Goal: Information Seeking & Learning: Learn about a topic

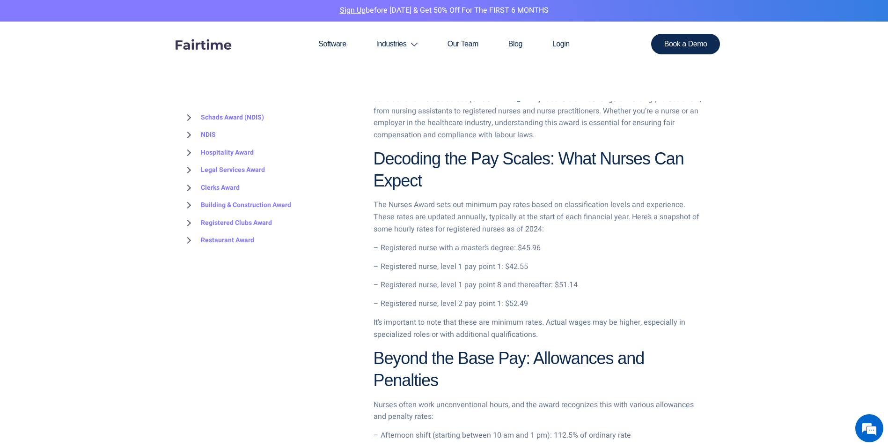
scroll to position [362, 0]
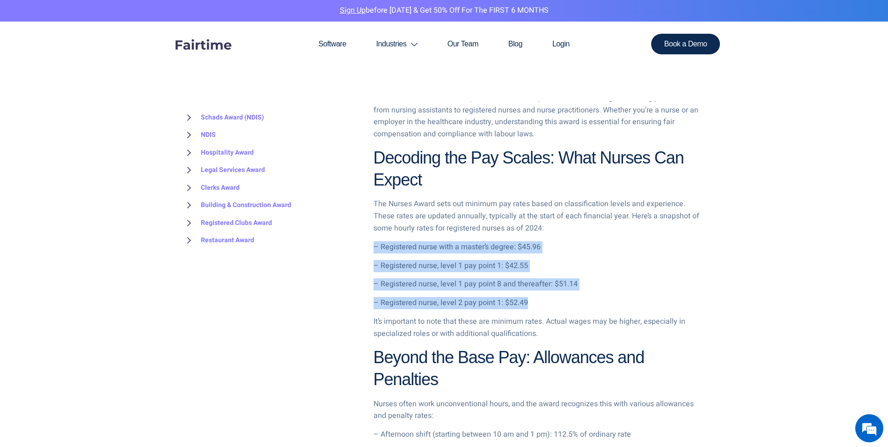
drag, startPoint x: 529, startPoint y: 302, endPoint x: 371, endPoint y: 242, distance: 169.2
click at [595, 247] on p "– Registered nurse with a master’s degree: $45.96" at bounding box center [540, 247] width 333 height 12
drag, startPoint x: 375, startPoint y: 248, endPoint x: 575, endPoint y: 288, distance: 204.1
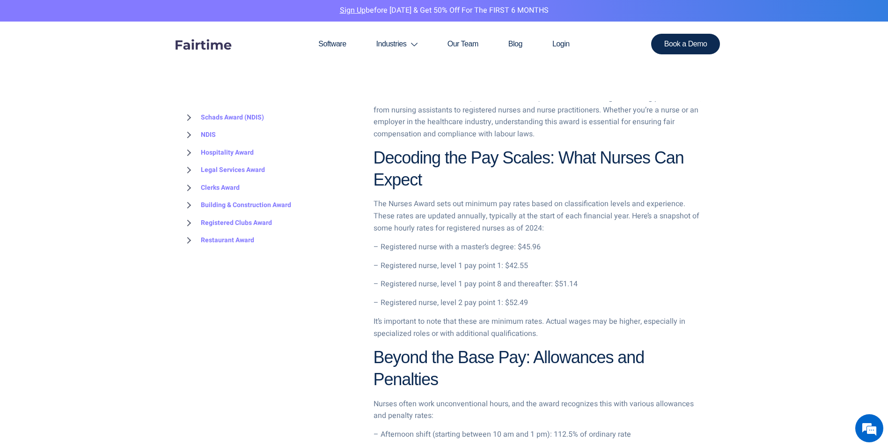
drag, startPoint x: 575, startPoint y: 288, endPoint x: 545, endPoint y: 299, distance: 32.1
click at [545, 299] on p "– Registered nurse, level 2 pay point 1: $52.49" at bounding box center [540, 303] width 333 height 12
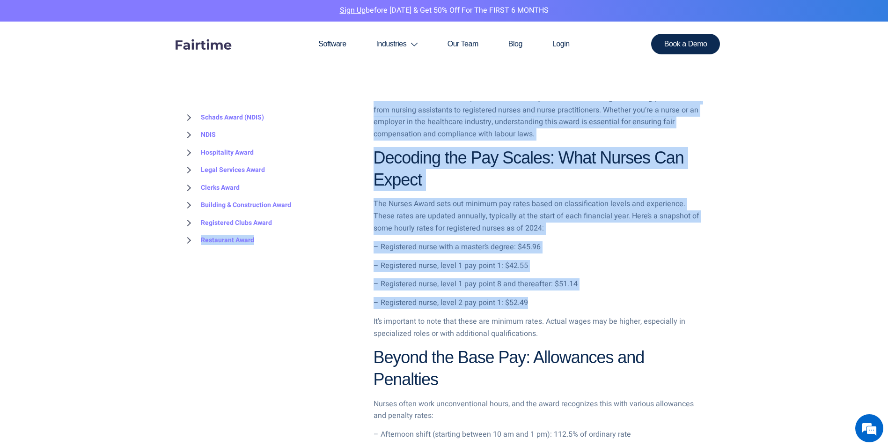
drag, startPoint x: 542, startPoint y: 298, endPoint x: 362, endPoint y: 222, distance: 195.0
click at [642, 267] on p "– Registered nurse, level 1 pay point 1: $42.55" at bounding box center [540, 266] width 333 height 12
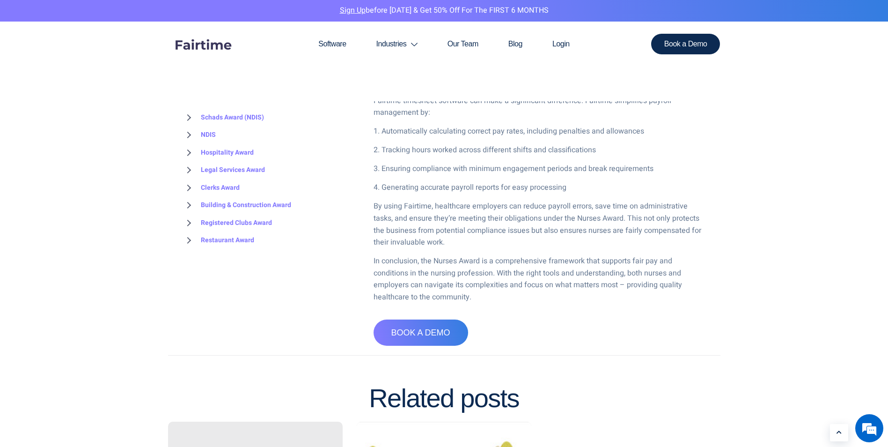
scroll to position [1171, 0]
